Goal: Download file/media

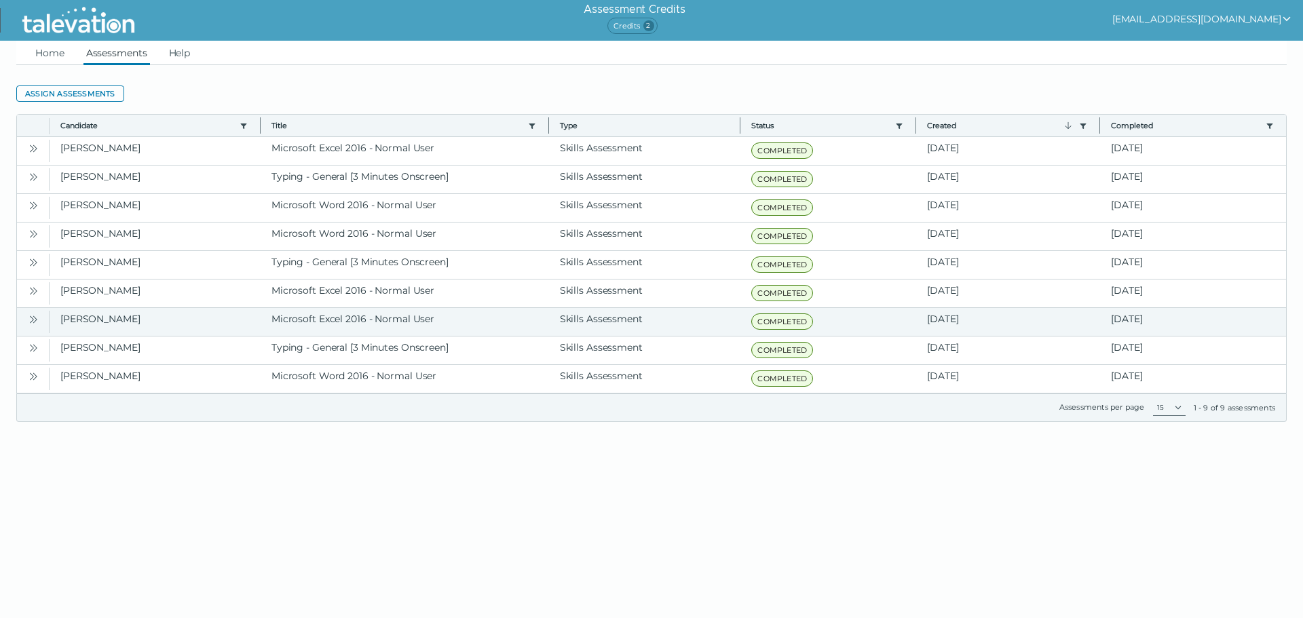
click at [35, 319] on icon "Open" at bounding box center [33, 319] width 11 height 11
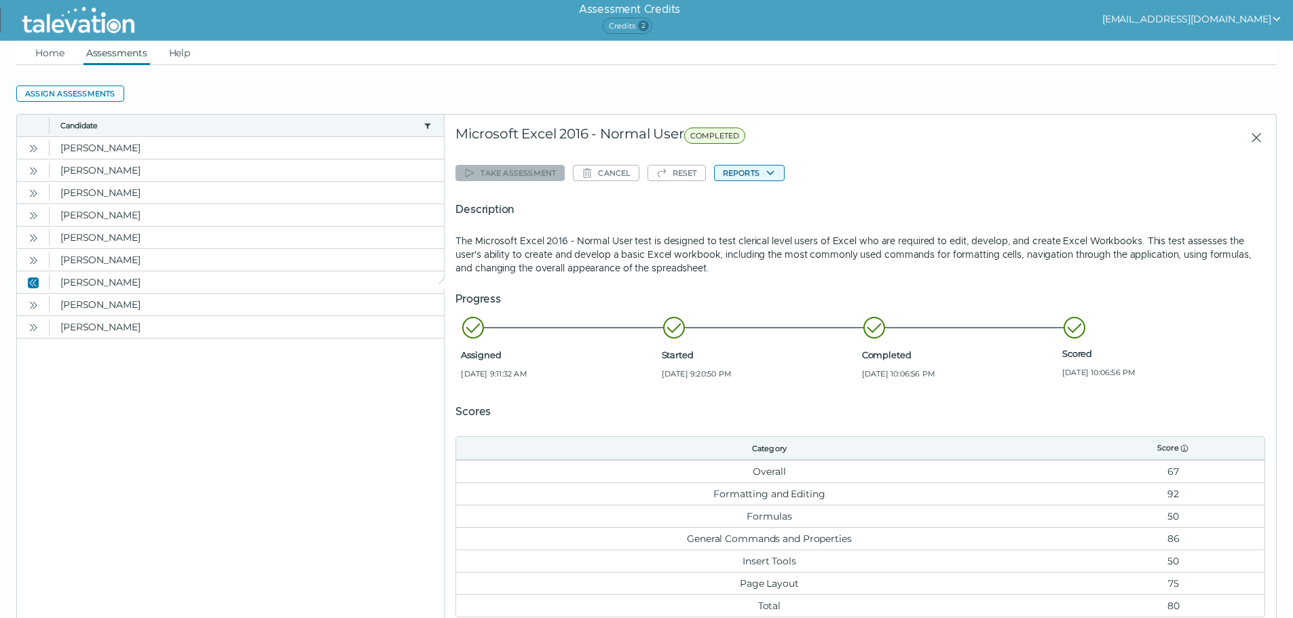
click at [741, 170] on button "Reports" at bounding box center [749, 173] width 71 height 16
click at [772, 201] on button "Microsoft Excel 2016 - Normal User" at bounding box center [800, 199] width 170 height 16
click at [1185, 183] on div "Take assessment Cancel Reset Reports Description The Microsoft Excel 2016 - Nor…" at bounding box center [859, 389] width 809 height 457
click at [30, 303] on icon "Open" at bounding box center [33, 305] width 11 height 11
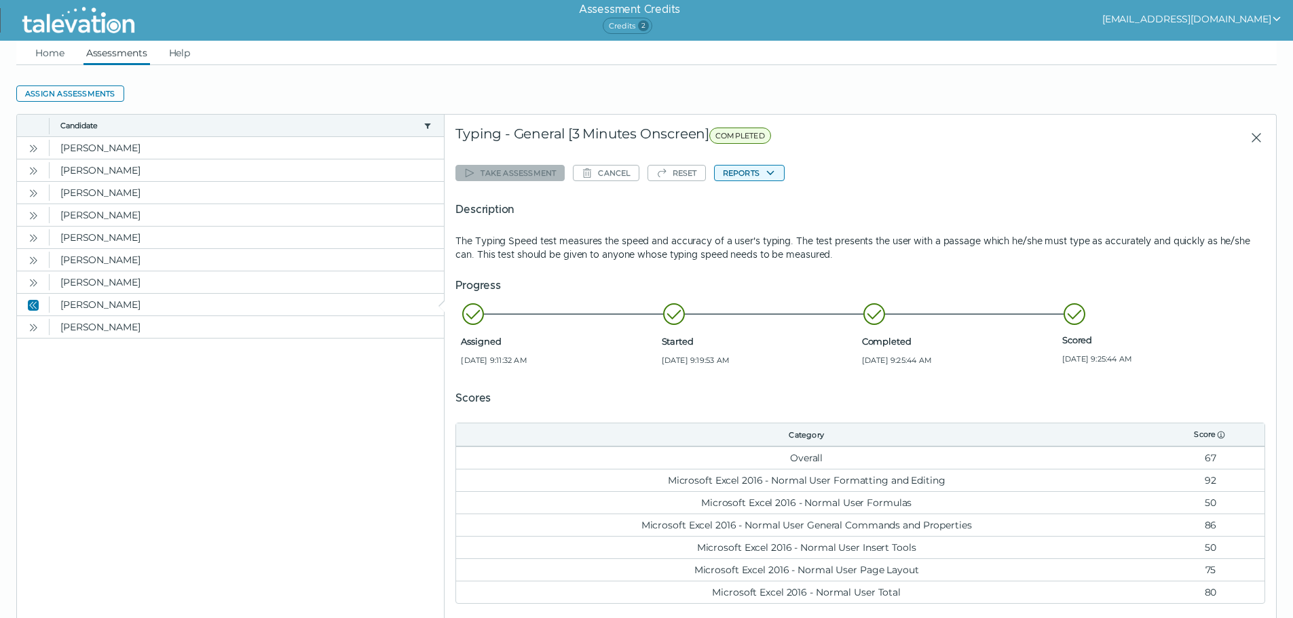
click at [738, 172] on button "Reports" at bounding box center [749, 173] width 71 height 16
click at [745, 197] on button "Typing - General [3 Minutes Onscreen]" at bounding box center [808, 199] width 187 height 16
click at [33, 327] on icon "Open" at bounding box center [33, 327] width 11 height 11
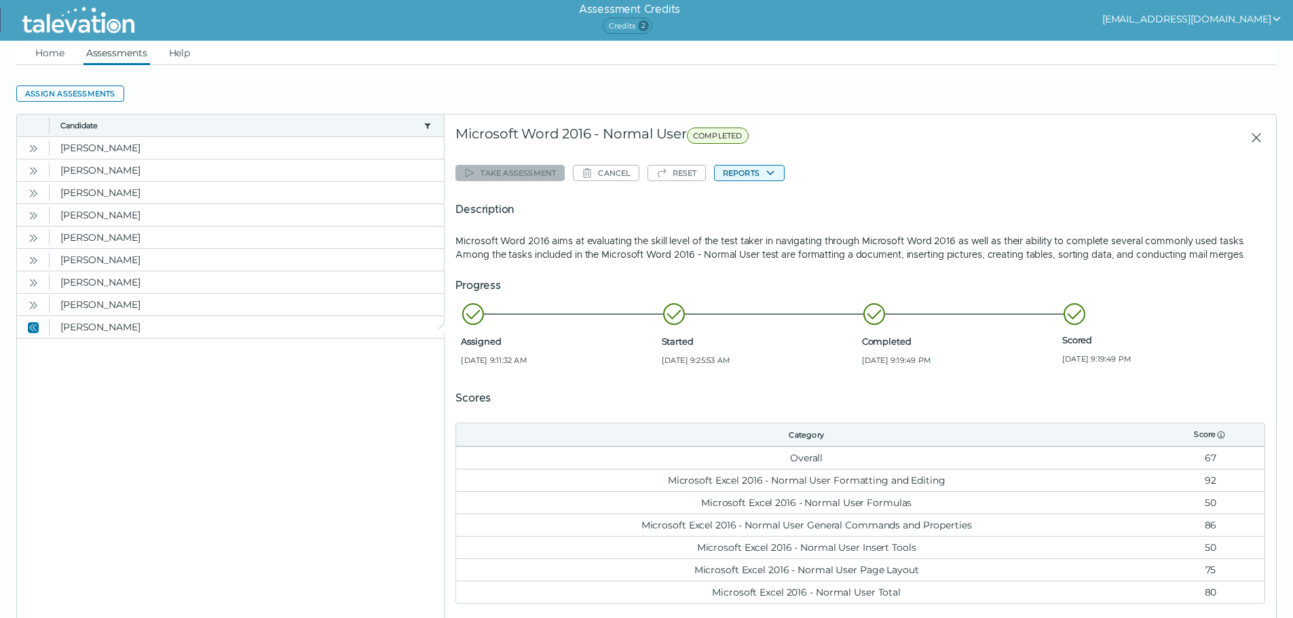
click at [744, 174] on button "Reports" at bounding box center [749, 173] width 71 height 16
click at [751, 196] on button "Microsoft Word 2016 - Normal User" at bounding box center [800, 199] width 170 height 16
